Goal: Task Accomplishment & Management: Manage account settings

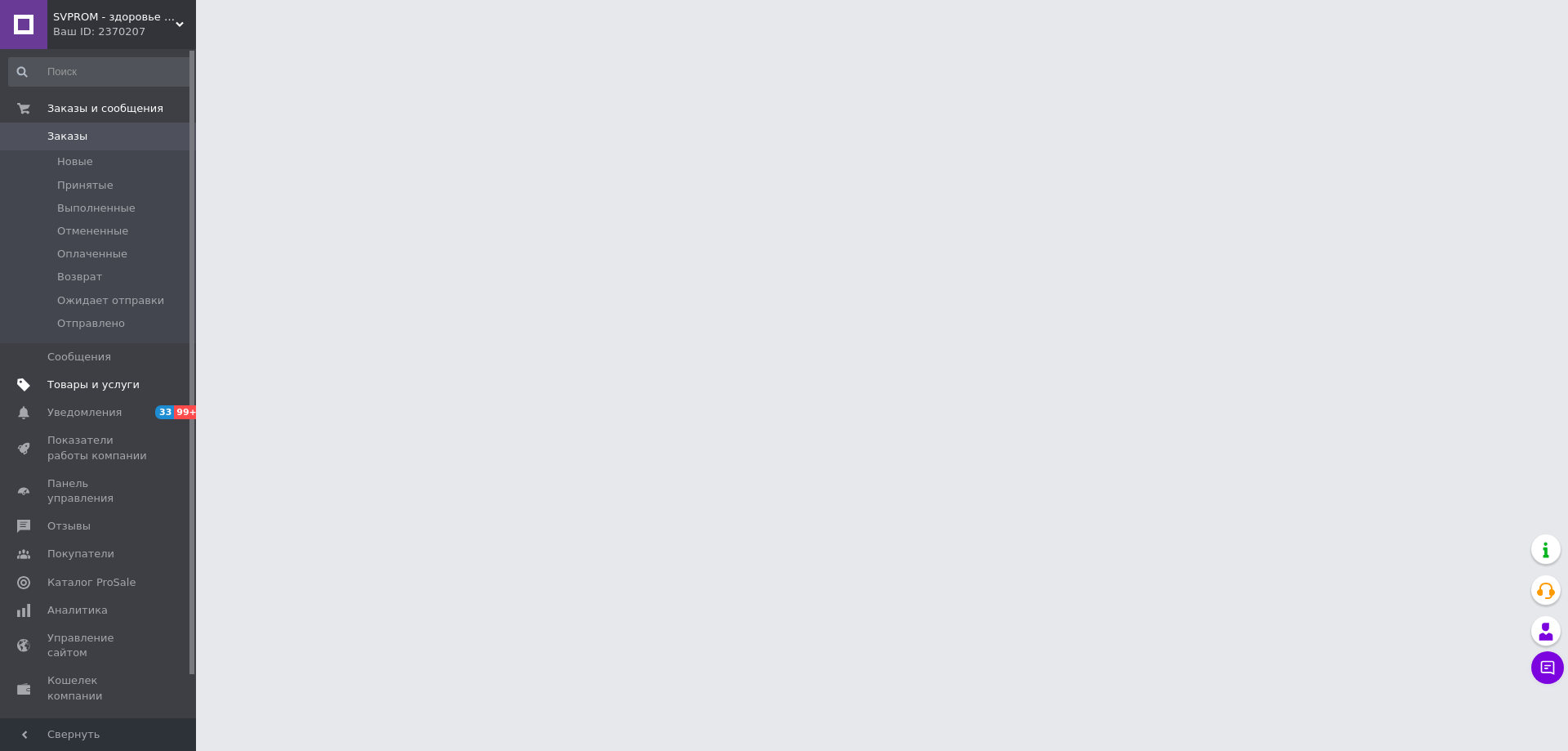
click at [123, 381] on span "Товары и услуги" at bounding box center [93, 384] width 92 height 14
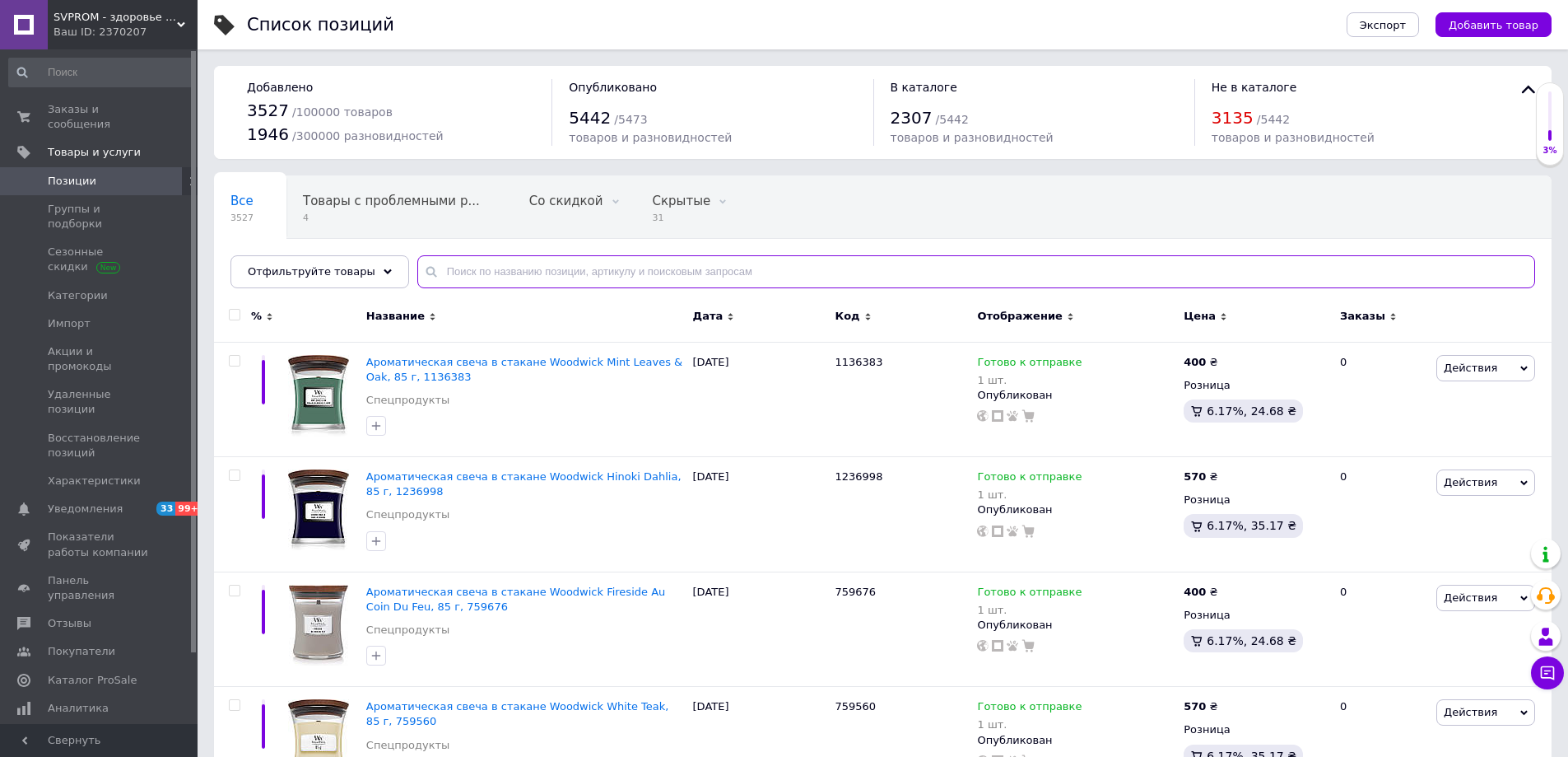
click at [707, 270] on input "text" at bounding box center [977, 272] width 1118 height 33
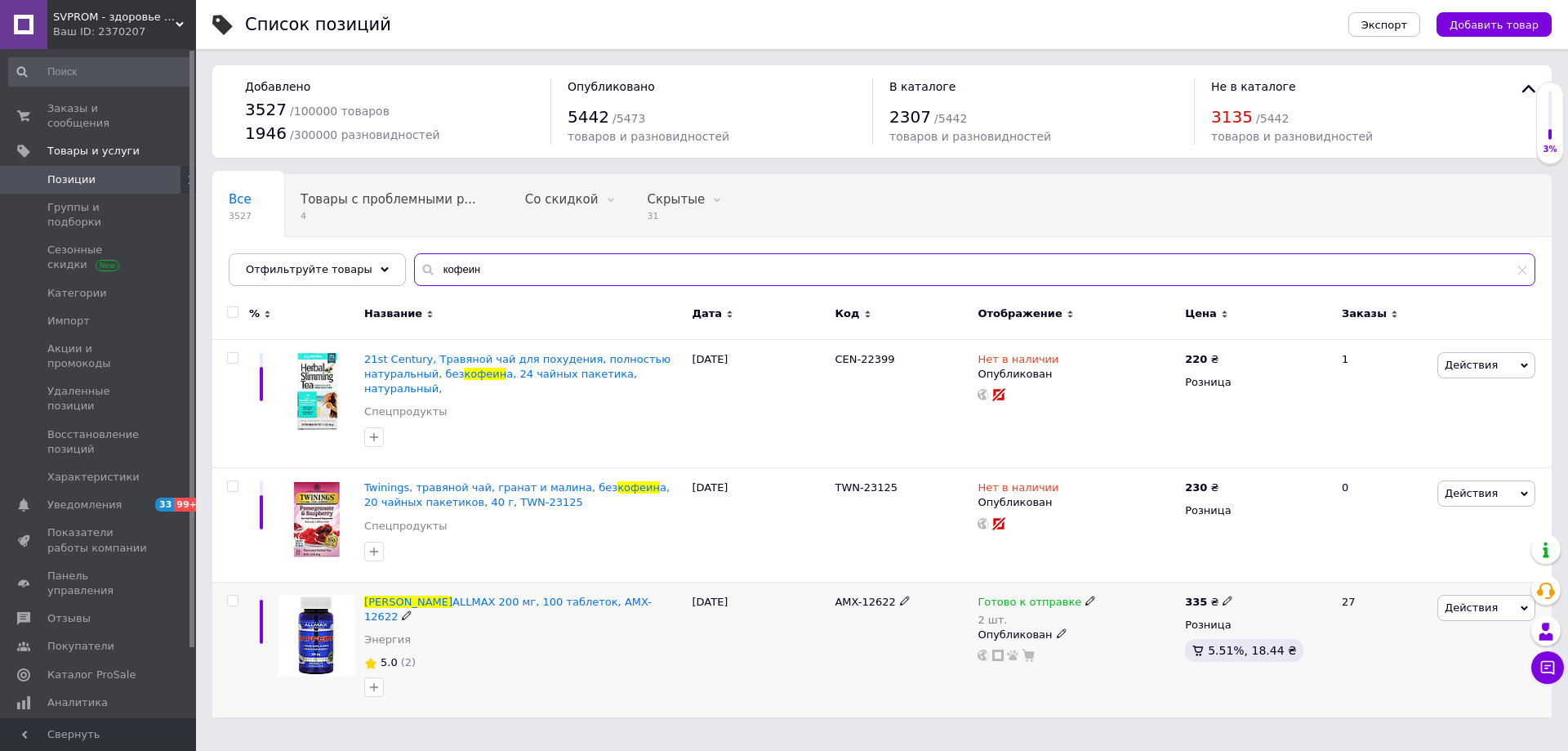
type input "кофеин"
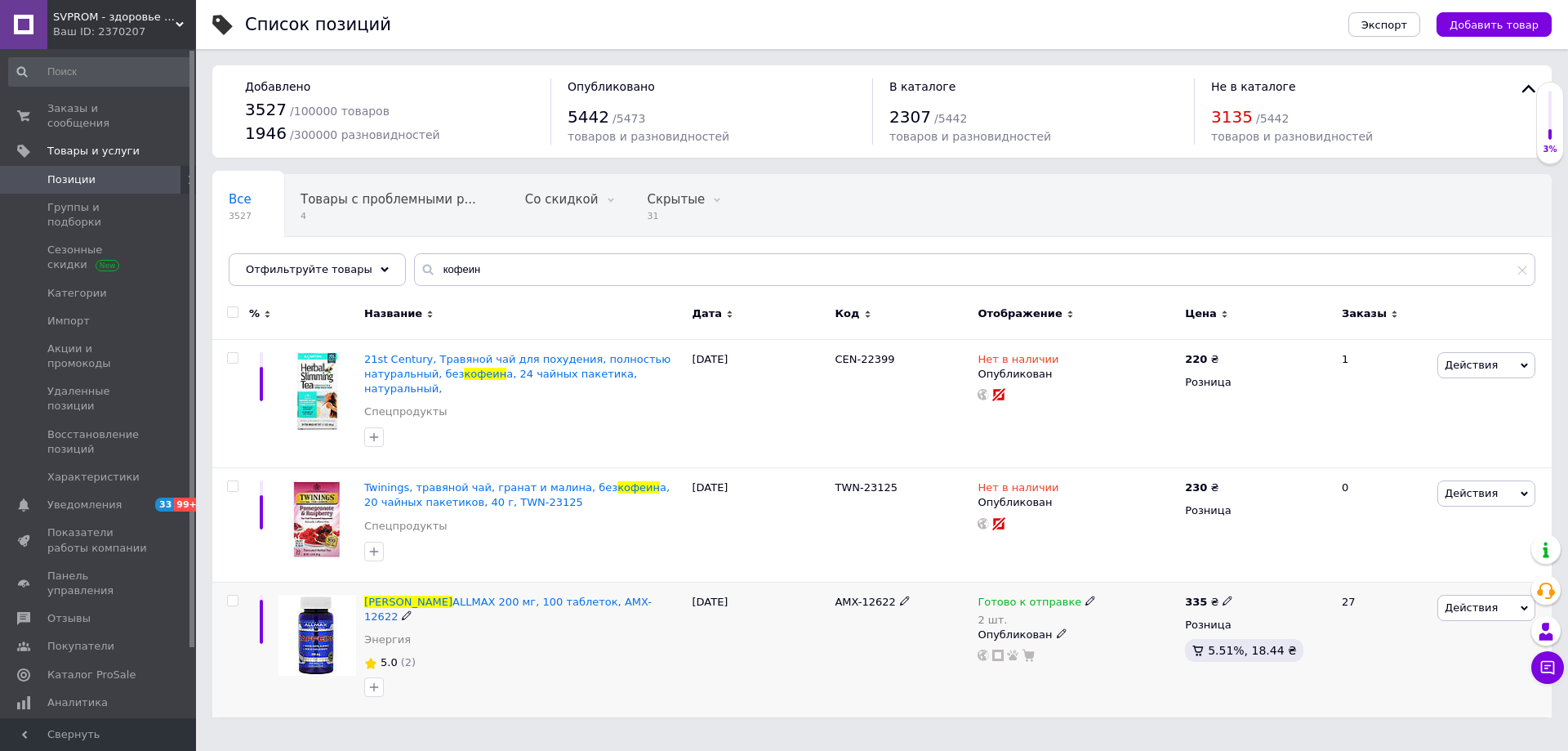
click at [1085, 597] on use at bounding box center [1089, 600] width 9 height 9
click at [1266, 617] on div "Остатки" at bounding box center [1198, 623] width 204 height 14
click at [1187, 639] on input "2" at bounding box center [1158, 652] width 124 height 32
type input "1"
click at [1048, 707] on html "SVPROM - здоровье и дом Ваш ID: 2370207 Сайт SVPROM - здоровье и дом Кабинет по…" at bounding box center [784, 367] width 1568 height 734
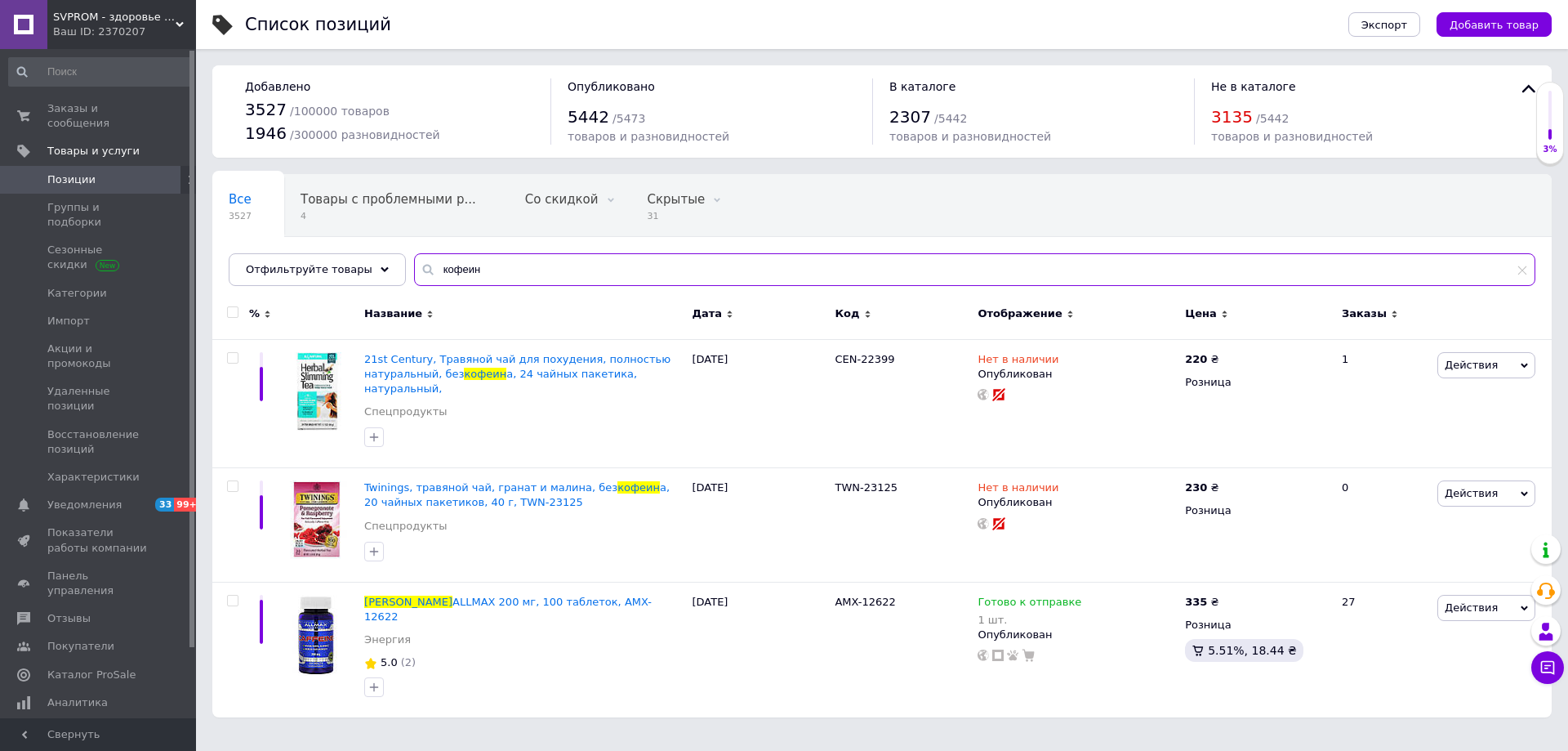
drag, startPoint x: 591, startPoint y: 262, endPoint x: 409, endPoint y: 273, distance: 182.3
click at [414, 273] on div "кофеин" at bounding box center [975, 270] width 1121 height 32
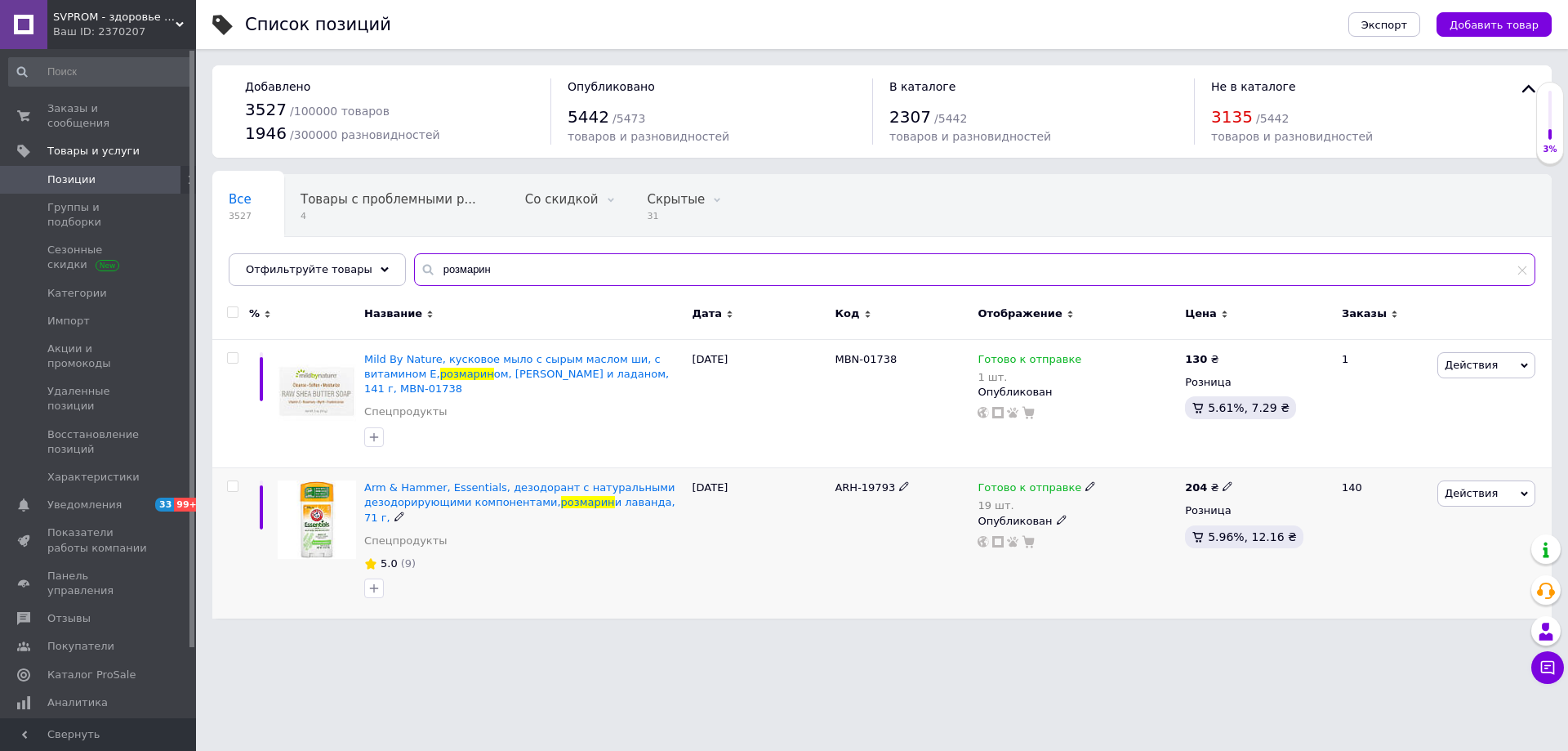
type input "розмарин"
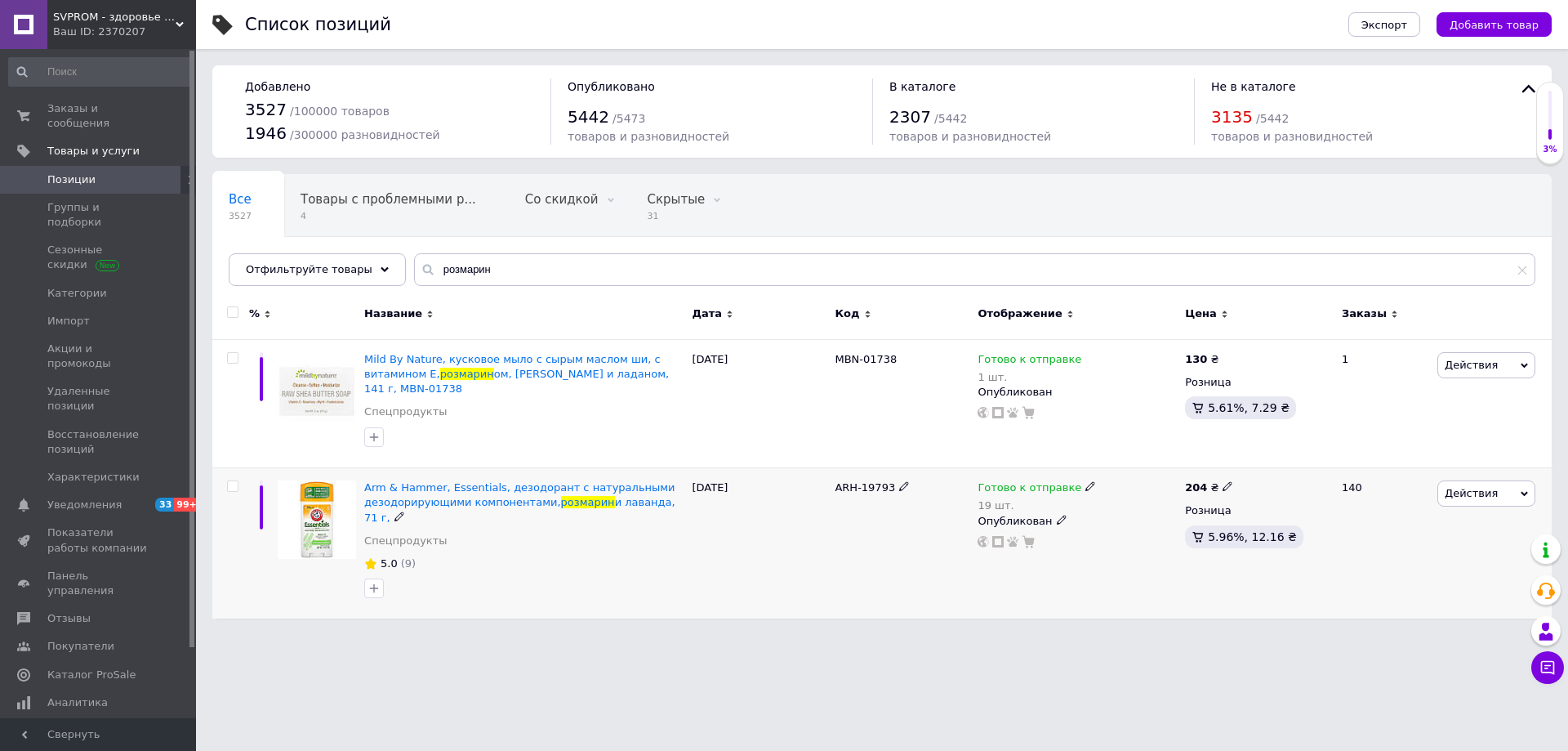
click at [1085, 481] on icon at bounding box center [1090, 486] width 10 height 10
click at [1289, 503] on div "Остатки" at bounding box center [1198, 510] width 204 height 14
click at [1183, 528] on input "19" at bounding box center [1158, 538] width 124 height 32
type input "17"
click at [1089, 609] on html "SVPROM - здоровье и дом Ваш ID: 2370207 Сайт SVPROM - здоровье и дом Кабинет по…" at bounding box center [784, 317] width 1568 height 635
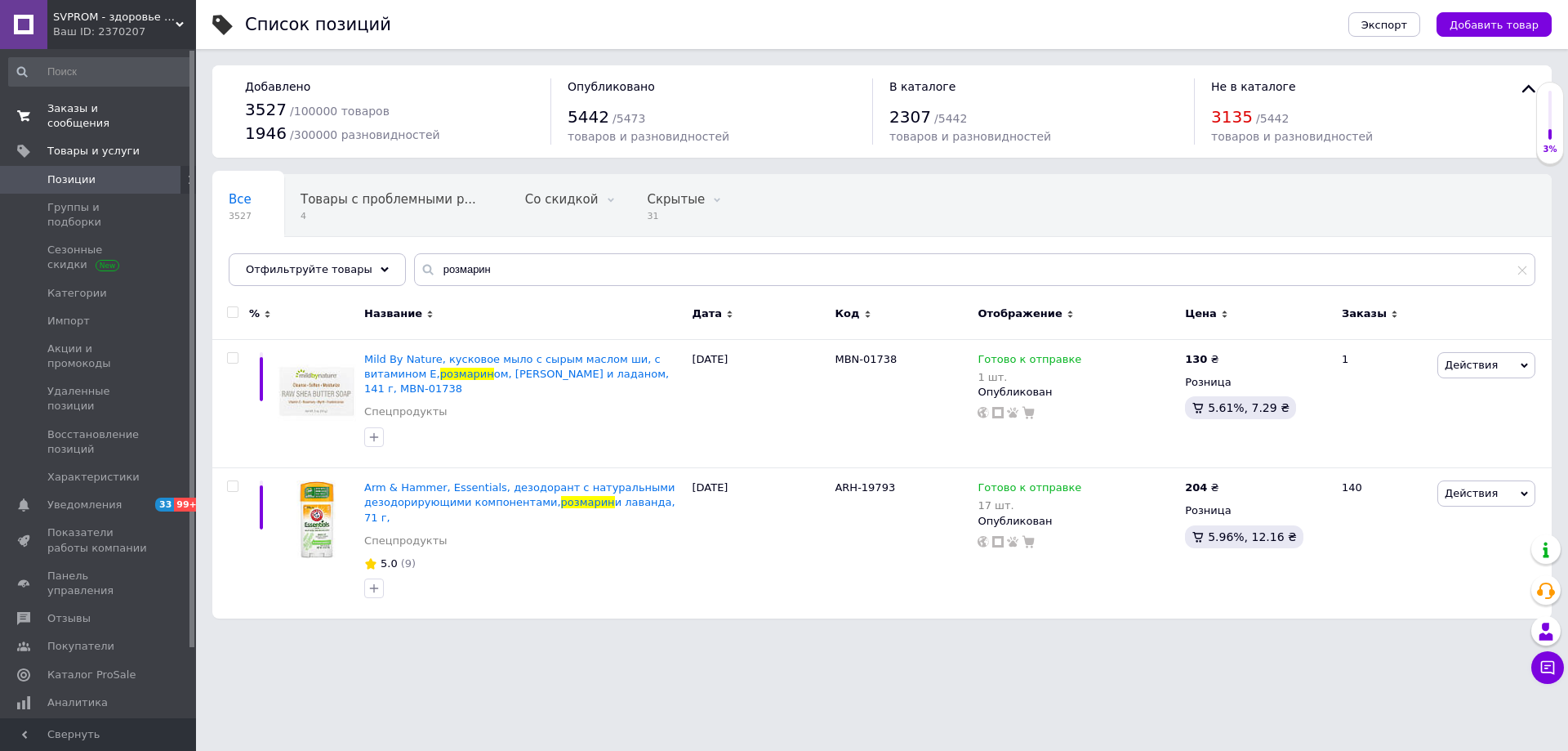
click at [106, 112] on span "Заказы и сообщения" at bounding box center [99, 115] width 104 height 30
